Goal: Find contact information: Find contact information

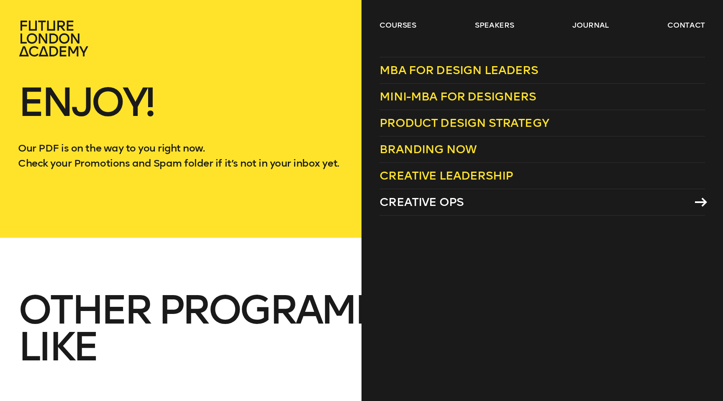
click at [417, 203] on span "Creative Ops" at bounding box center [421, 202] width 84 height 14
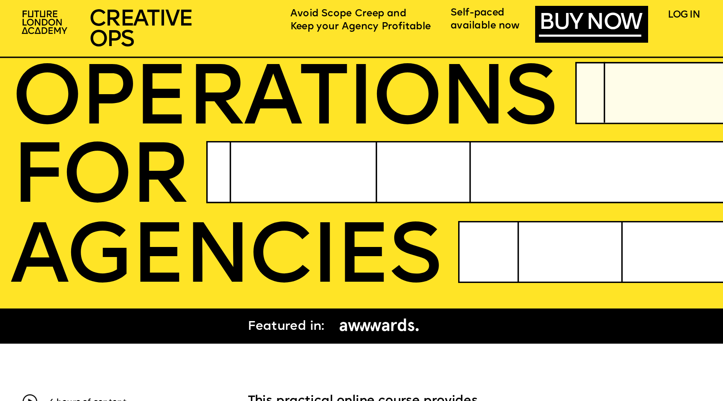
scroll to position [102, 0]
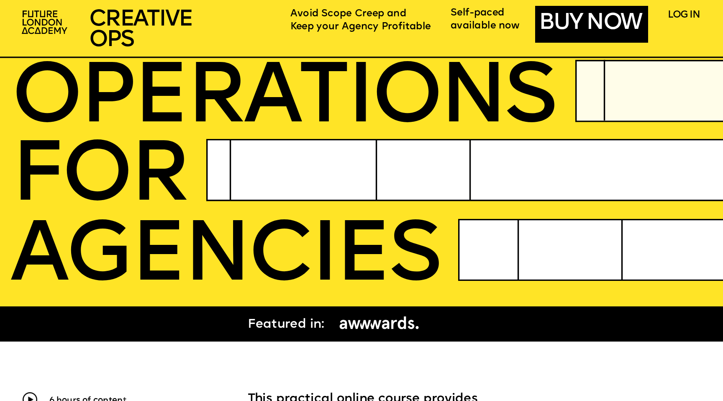
click at [605, 19] on link "BUY NOW" at bounding box center [590, 23] width 102 height 23
click at [689, 13] on link "LOG IN" at bounding box center [684, 15] width 32 height 11
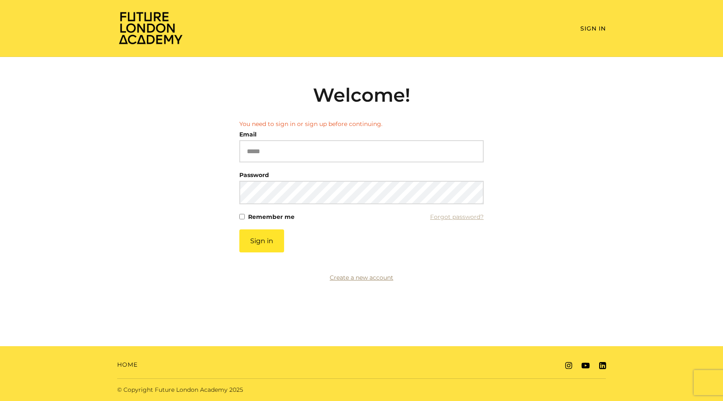
click at [350, 280] on link "Create a new account" at bounding box center [362, 278] width 64 height 8
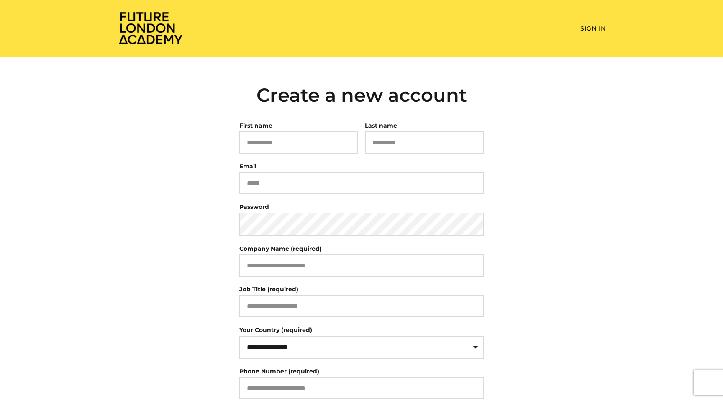
click at [143, 31] on img at bounding box center [150, 28] width 67 height 34
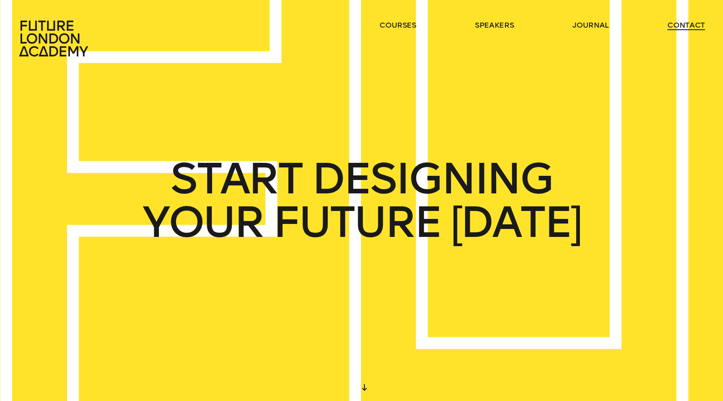
click at [685, 24] on link "contact" at bounding box center [686, 25] width 38 height 10
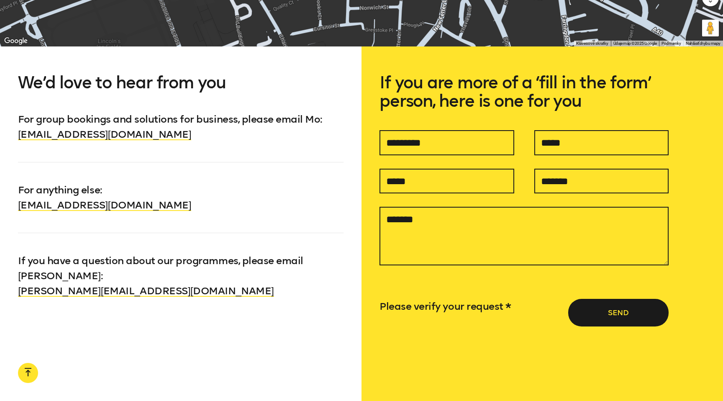
scroll to position [684, 0]
click at [160, 284] on link "[PERSON_NAME][EMAIL_ADDRESS][DOMAIN_NAME]" at bounding box center [146, 290] width 256 height 12
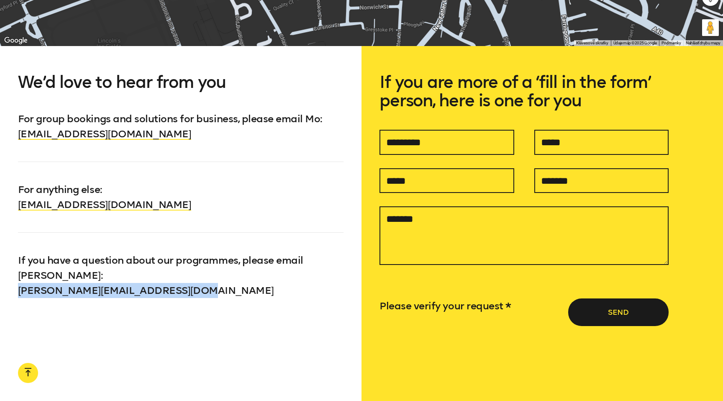
drag, startPoint x: 199, startPoint y: 277, endPoint x: 19, endPoint y: 276, distance: 179.9
click at [19, 276] on p "If you have a question about our programmes, please email [PERSON_NAME] : [PERS…" at bounding box center [180, 265] width 325 height 66
copy link "[PERSON_NAME][EMAIL_ADDRESS][DOMAIN_NAME]"
